Goal: Task Accomplishment & Management: Manage account settings

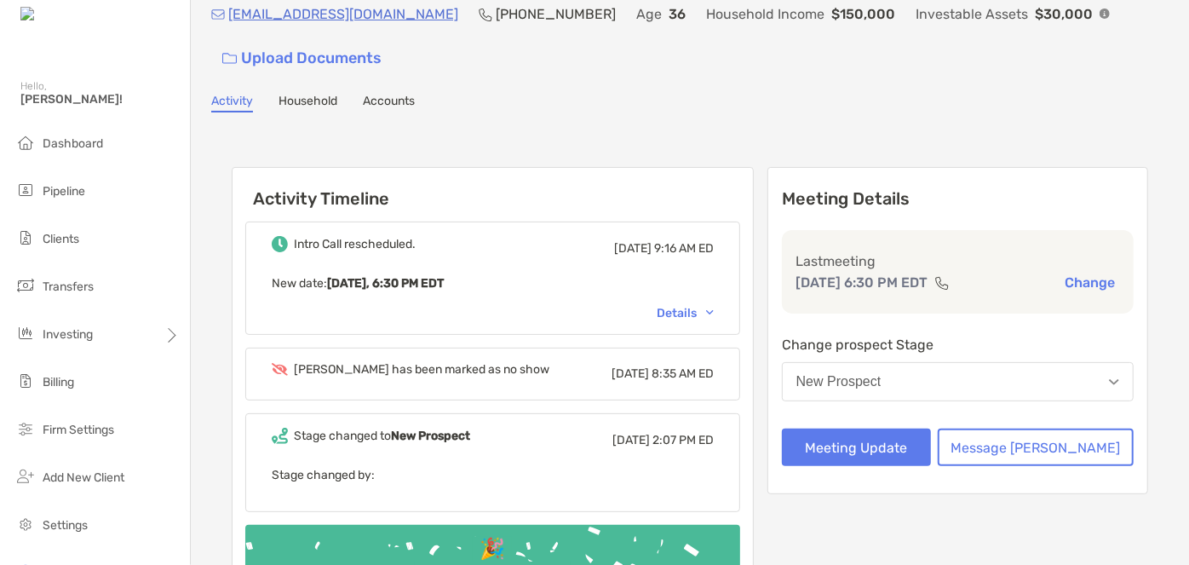
scroll to position [154, 0]
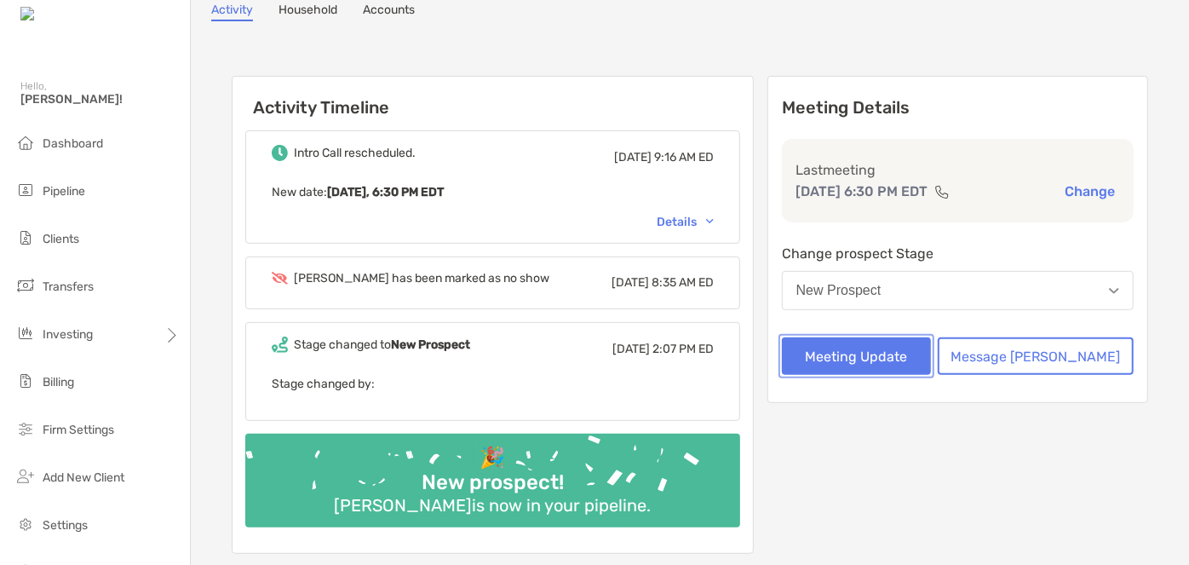
click at [896, 369] on button "Meeting Update" at bounding box center [856, 355] width 149 height 37
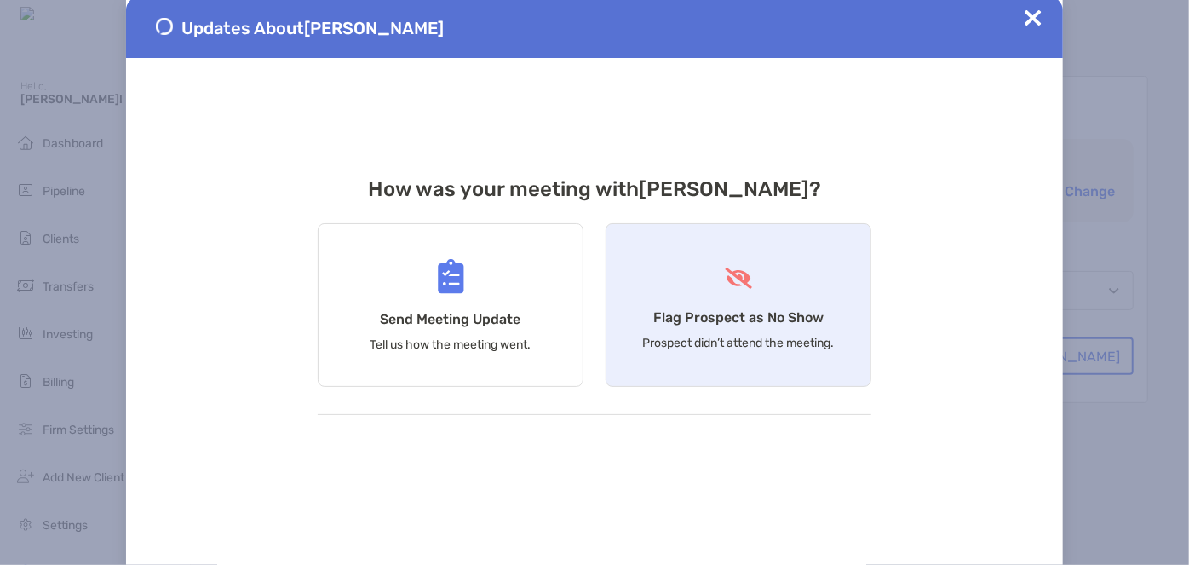
click at [729, 327] on div "Flag Prospect as No Show Prospect didn’t attend the meeting." at bounding box center [738, 304] width 266 height 163
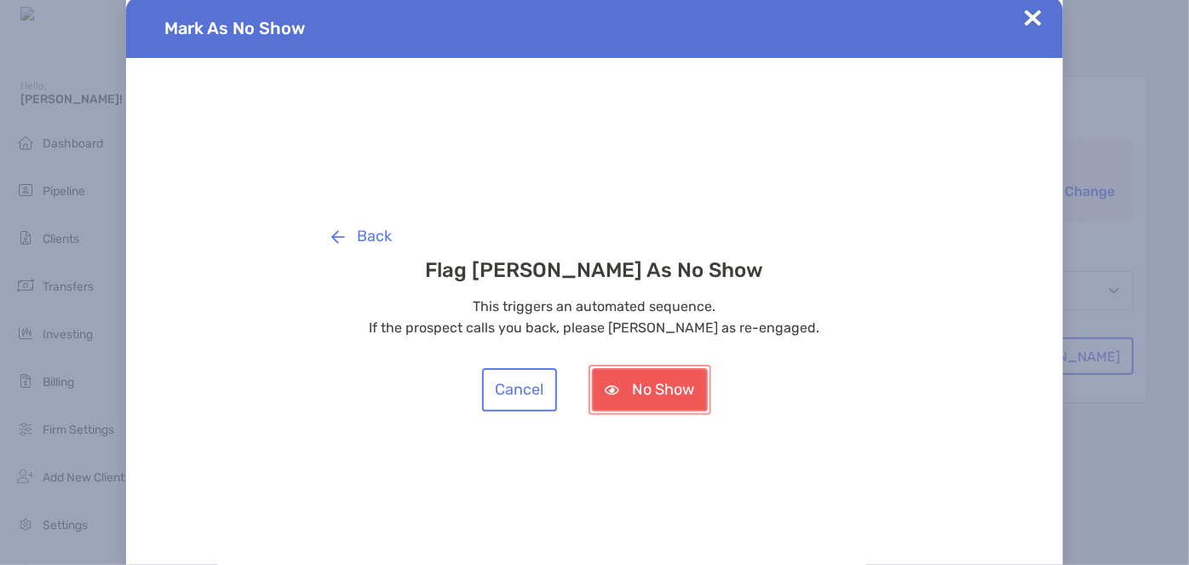
click at [669, 393] on button "No Show" at bounding box center [650, 389] width 116 height 43
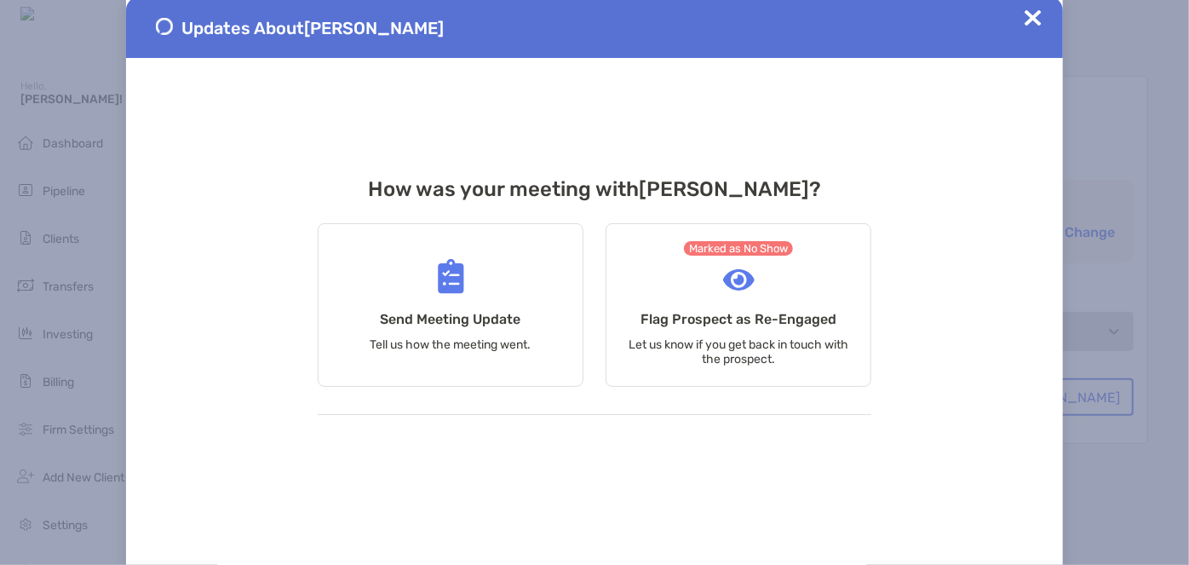
click at [1023, 20] on div "Updates About Sarah Ripton" at bounding box center [594, 27] width 937 height 61
click at [1029, 20] on img at bounding box center [1032, 17] width 17 height 17
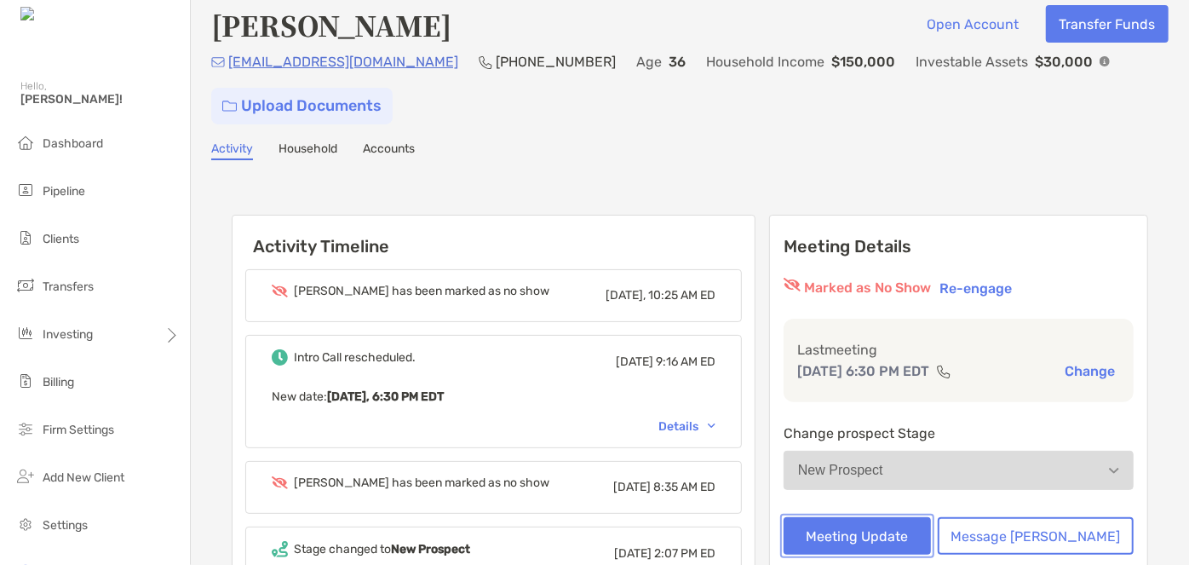
scroll to position [0, 0]
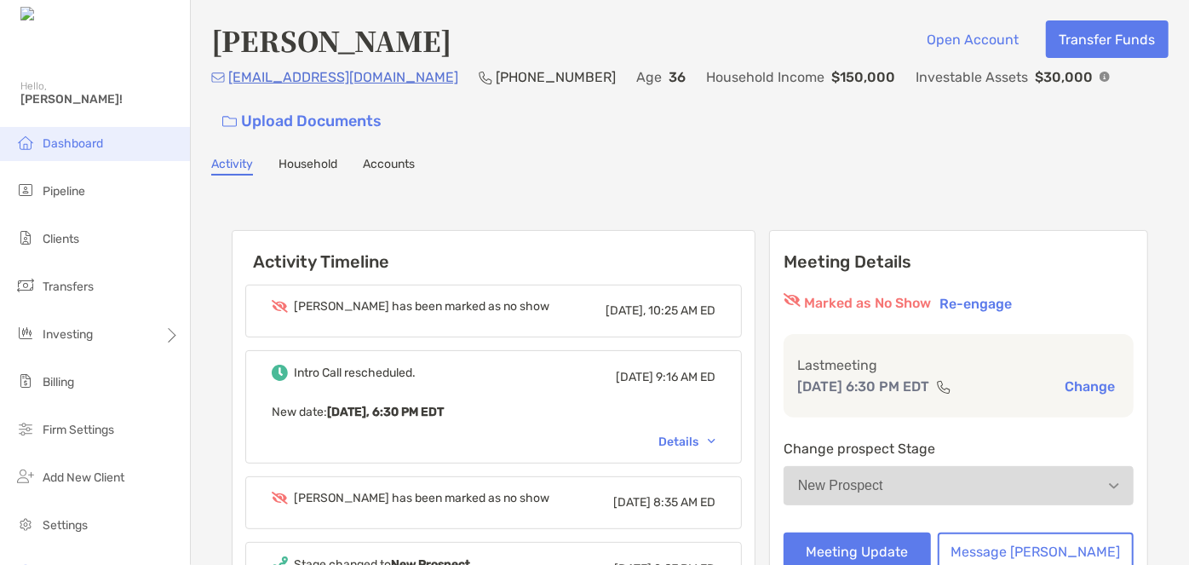
click at [59, 143] on span "Dashboard" at bounding box center [73, 143] width 60 height 14
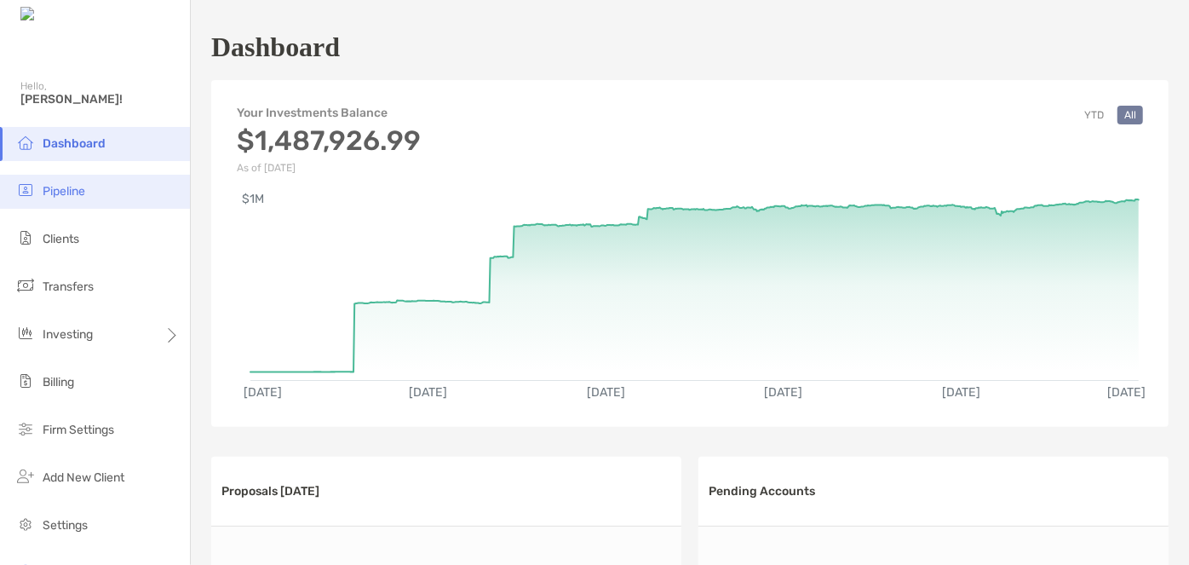
click at [66, 198] on span "Pipeline" at bounding box center [64, 191] width 43 height 14
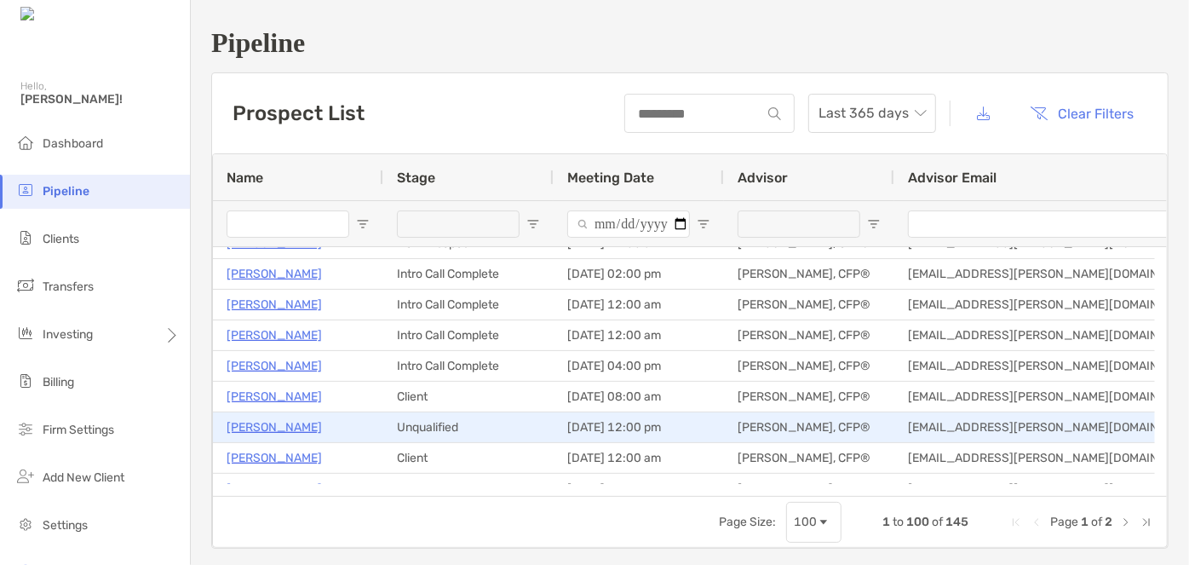
scroll to position [464, 0]
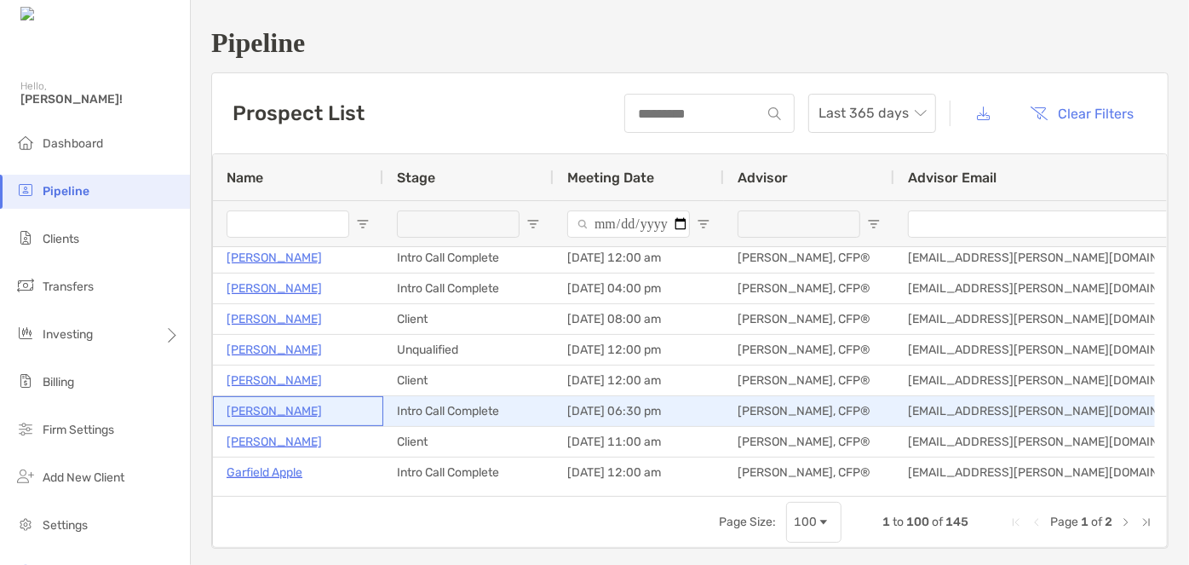
click at [237, 411] on p "[PERSON_NAME]" at bounding box center [273, 410] width 95 height 21
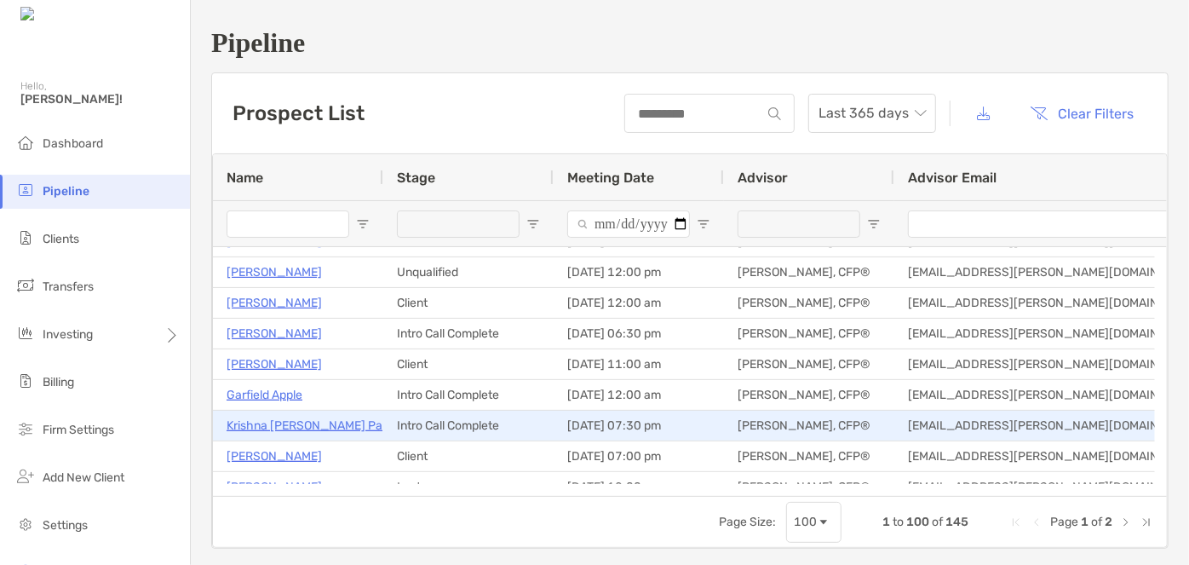
click at [310, 425] on p "Krishna [PERSON_NAME] Pathakadapa" at bounding box center [333, 425] width 215 height 21
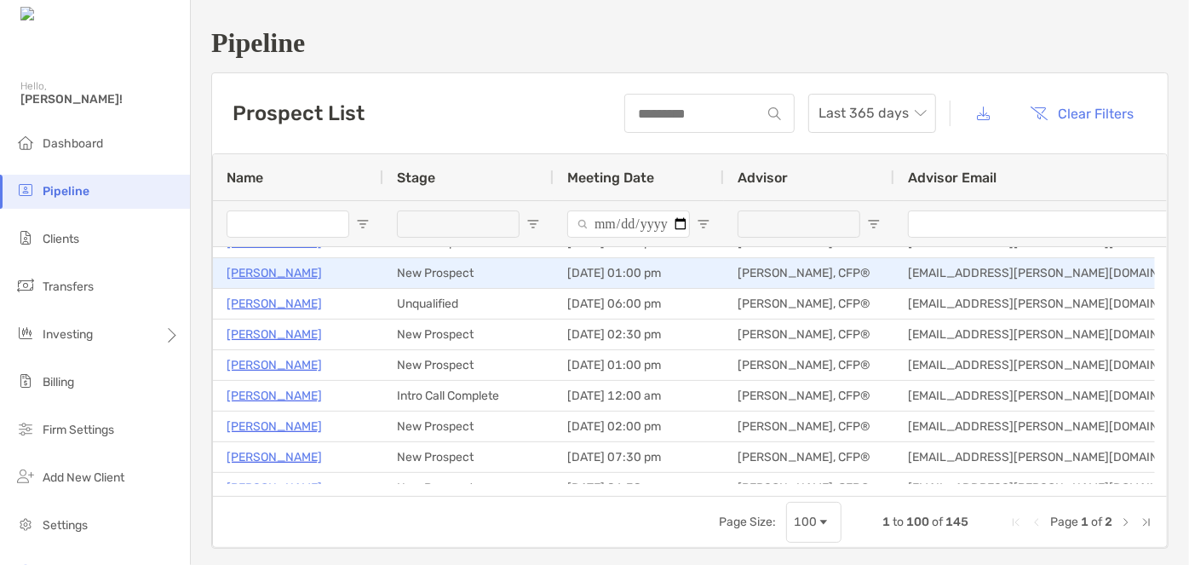
scroll to position [0, 0]
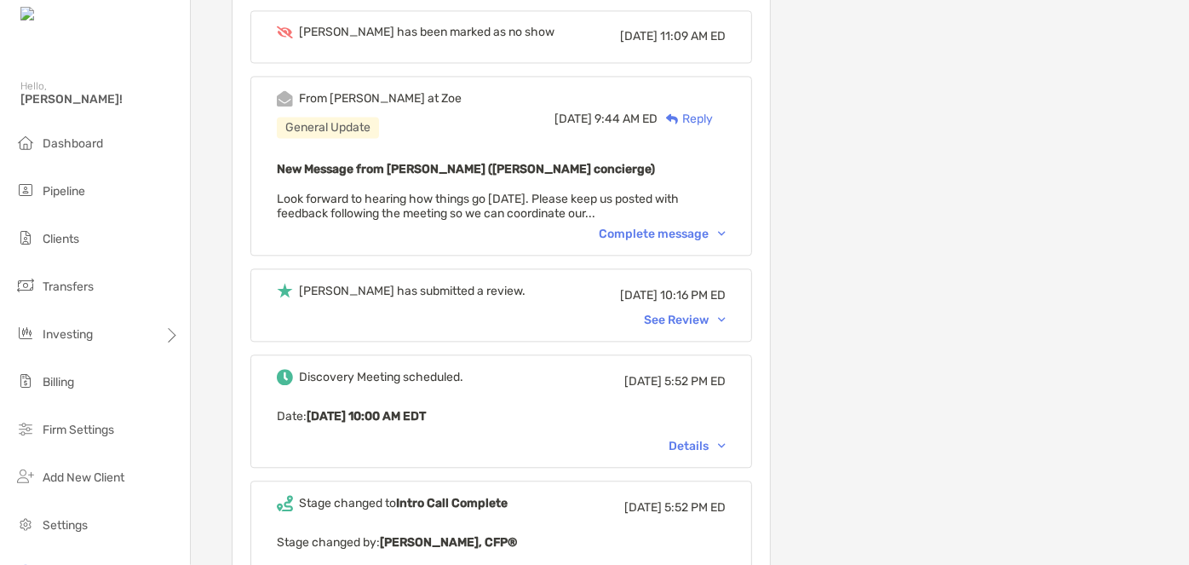
scroll to position [1857, 0]
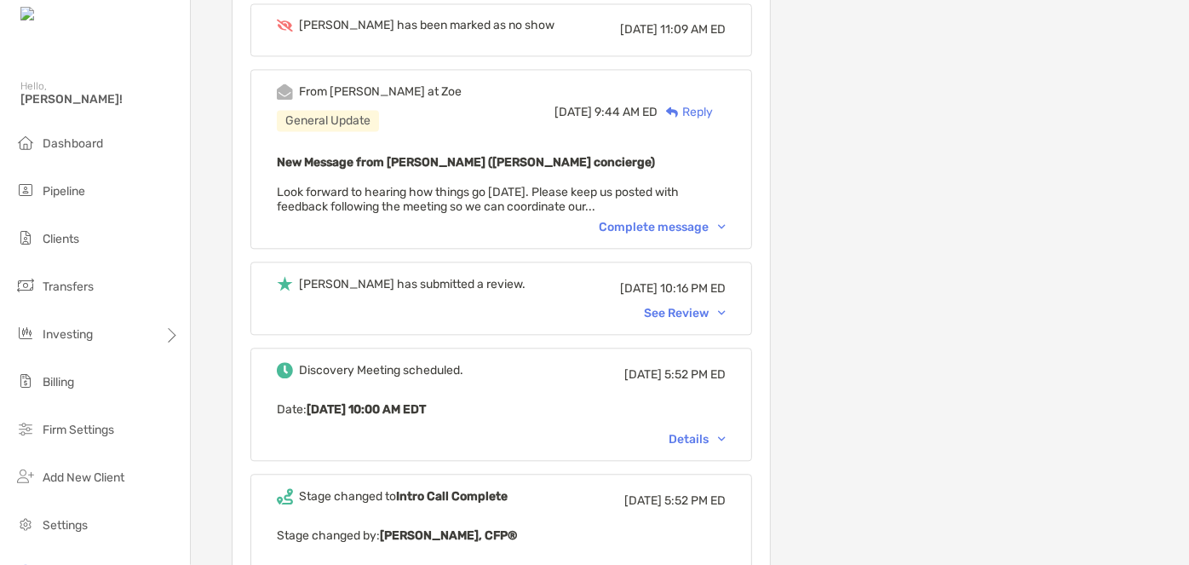
click at [693, 306] on div "See Review" at bounding box center [685, 313] width 82 height 14
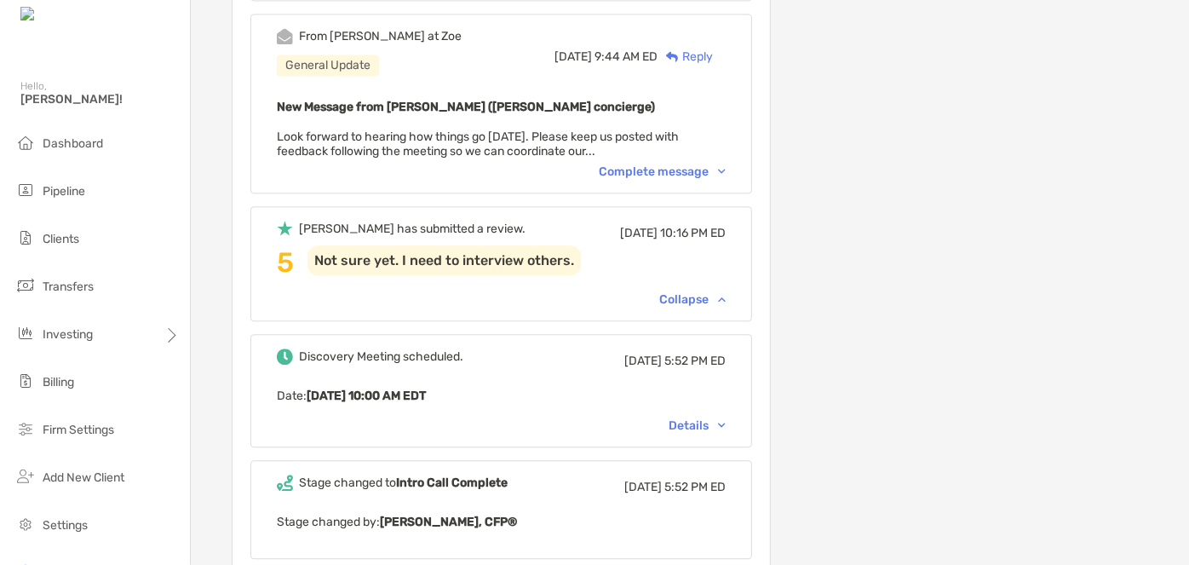
scroll to position [2012, 0]
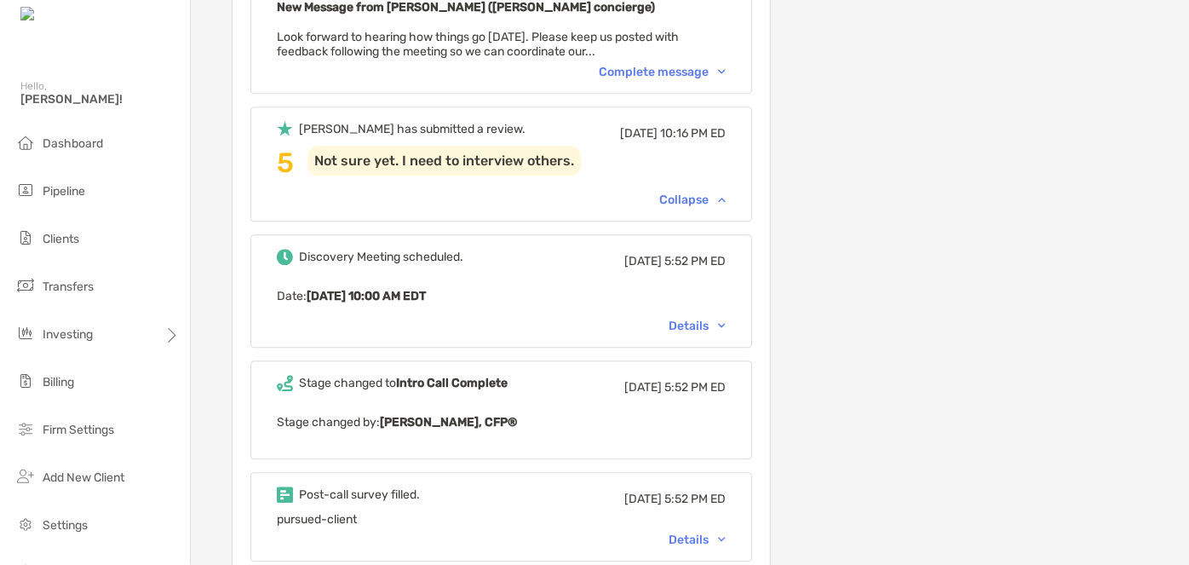
click at [702, 318] on div "Details" at bounding box center [696, 325] width 57 height 14
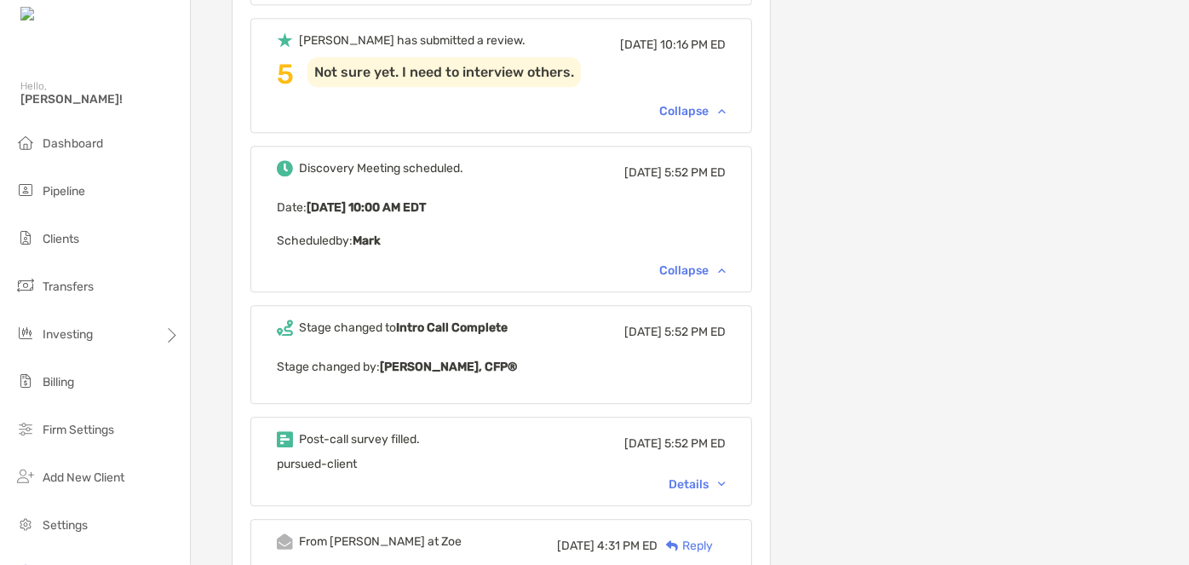
scroll to position [2167, 0]
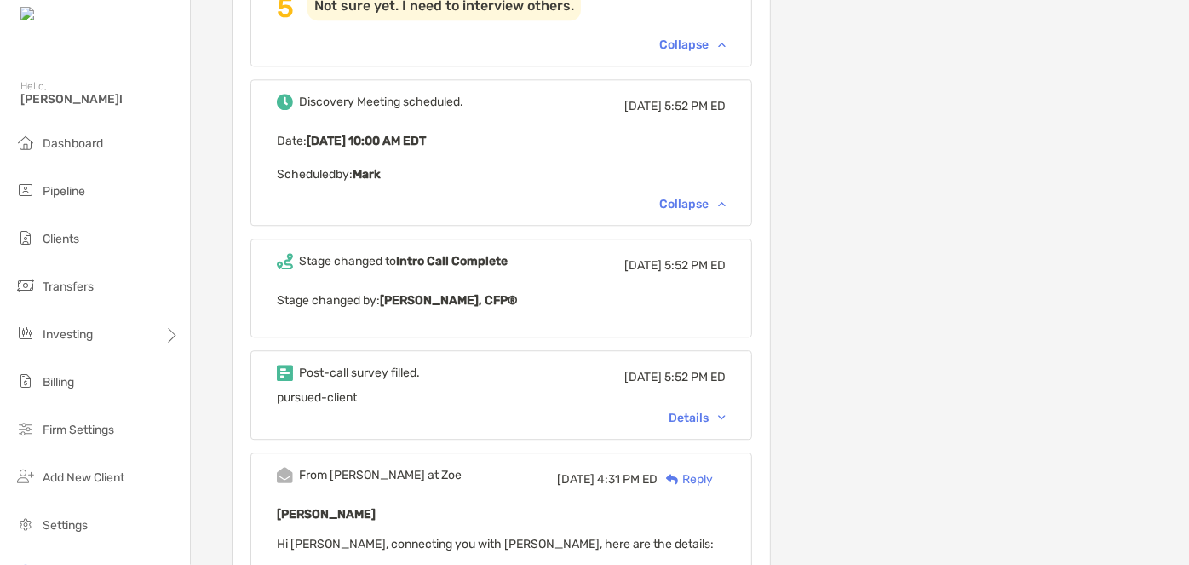
click at [703, 391] on div "Post-call survey filled. [DATE] 5:52 PM ED pursued-client Details" at bounding box center [501, 394] width 502 height 89
click at [703, 410] on div "Details" at bounding box center [696, 417] width 57 height 14
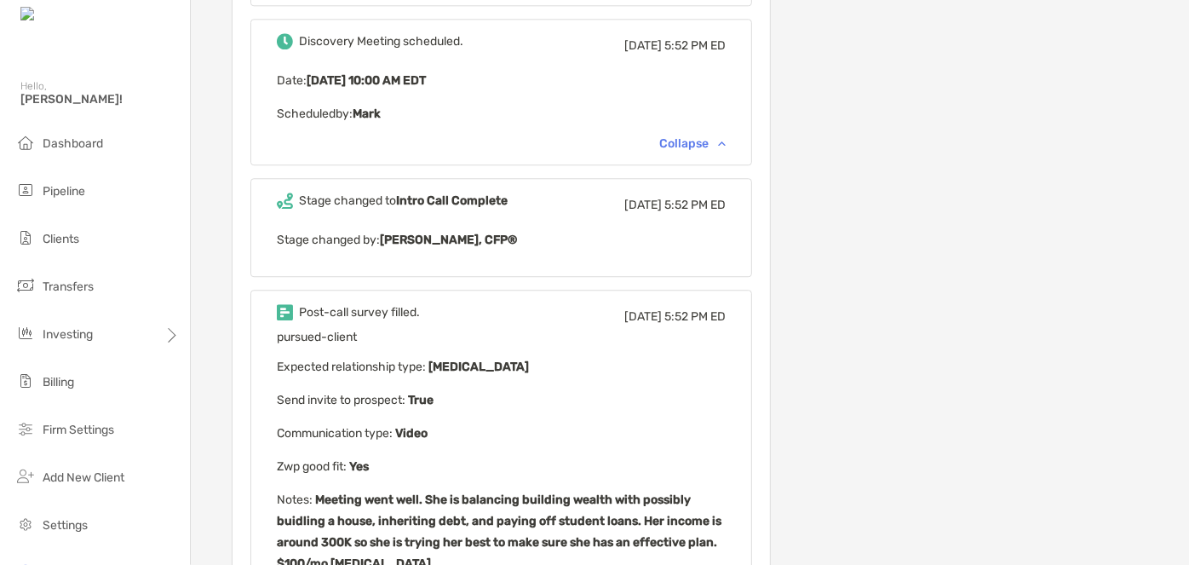
scroll to position [2322, 0]
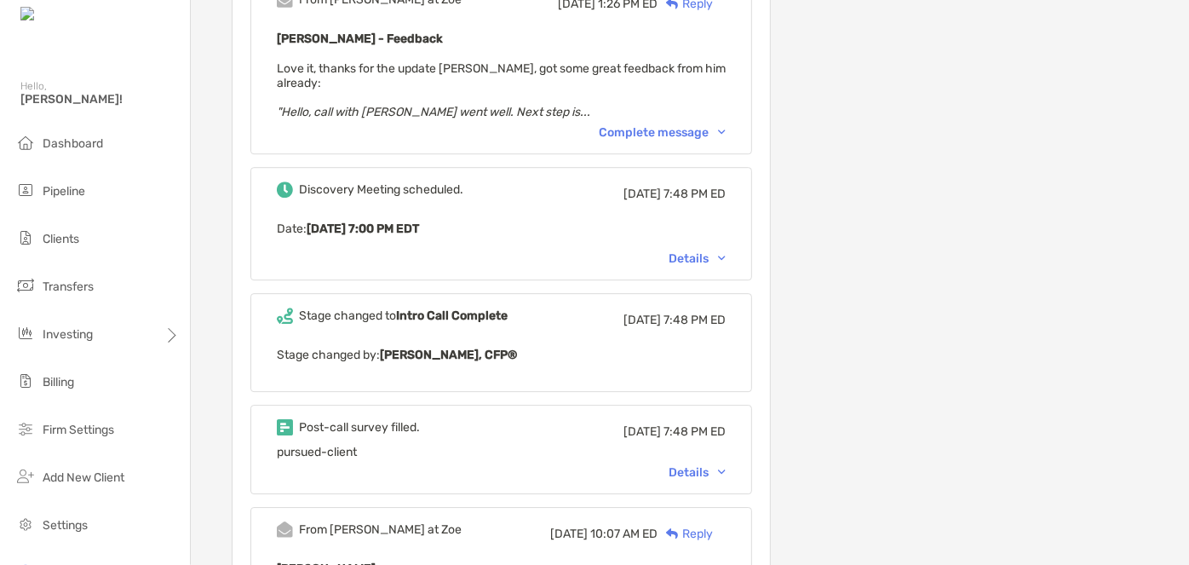
scroll to position [2554, 0]
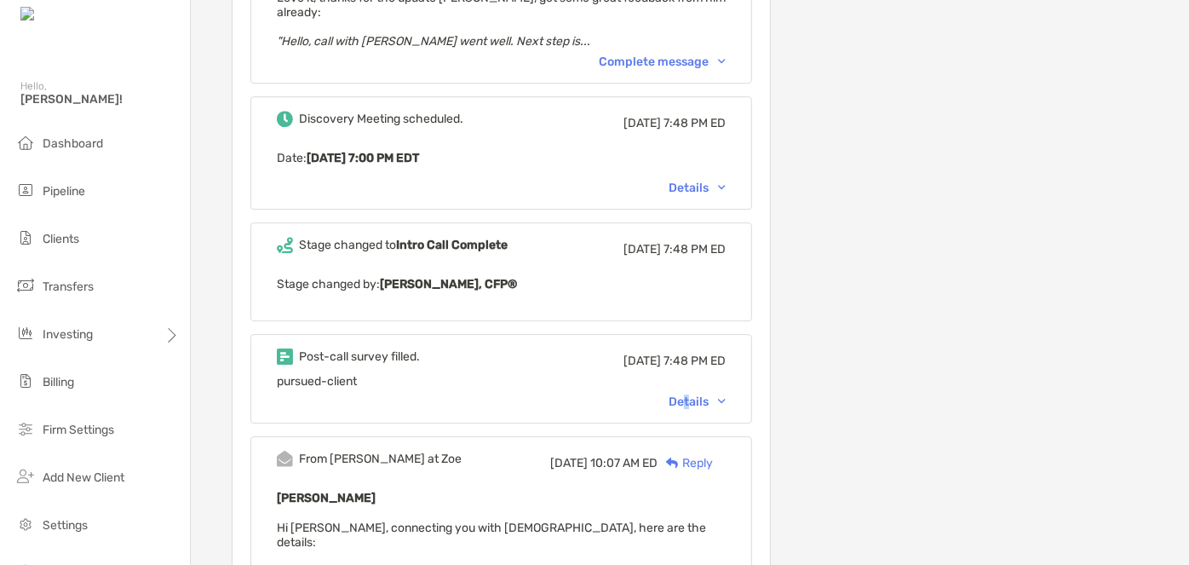
click at [712, 394] on div "Details" at bounding box center [696, 401] width 57 height 14
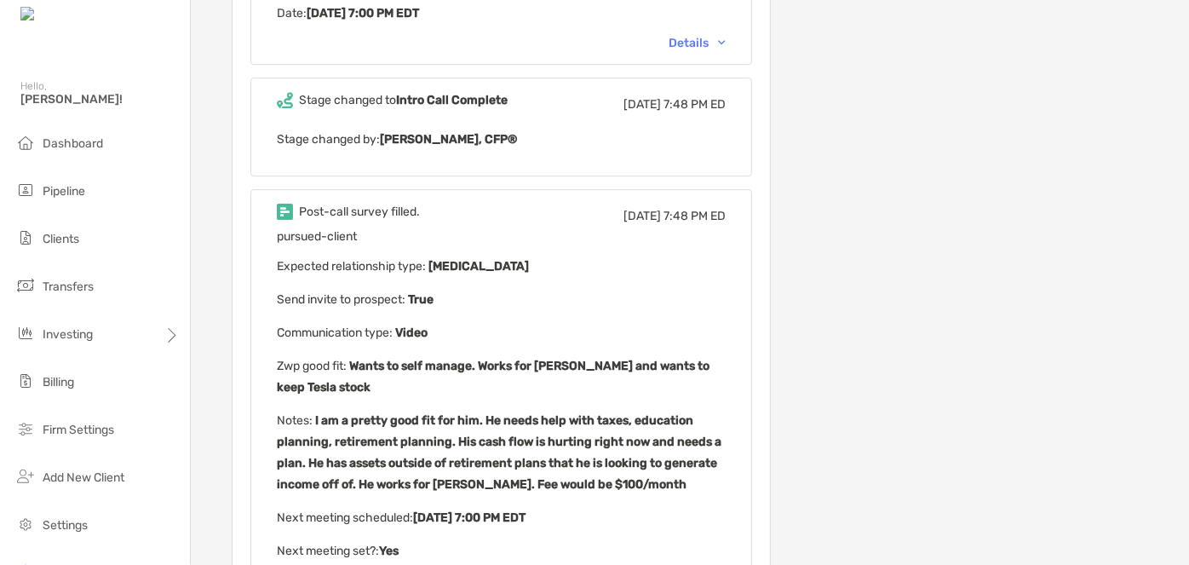
scroll to position [2708, 0]
